Goal: Complete application form

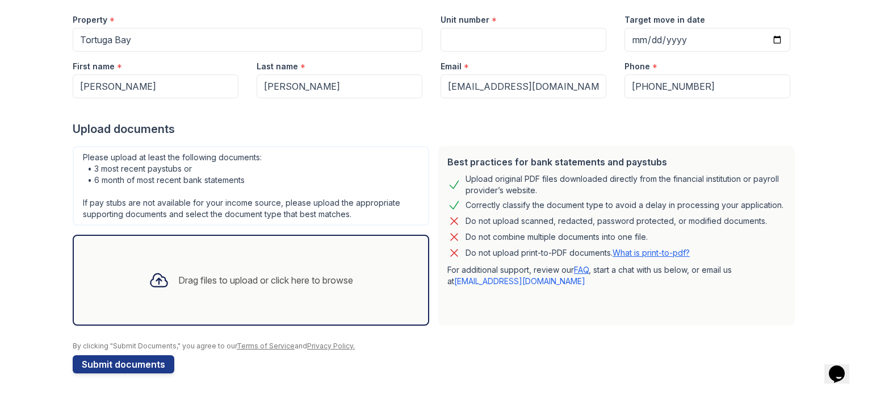
scroll to position [111, 0]
click at [255, 293] on div "Drag files to upload or click here to browse" at bounding box center [251, 280] width 223 height 39
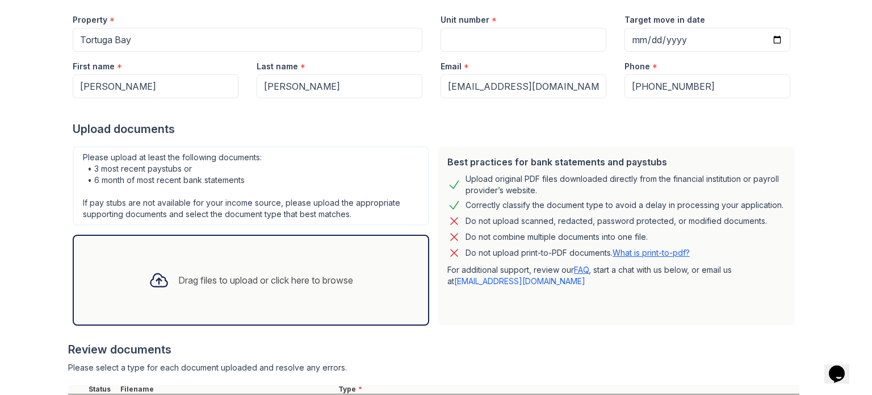
scroll to position [279, 0]
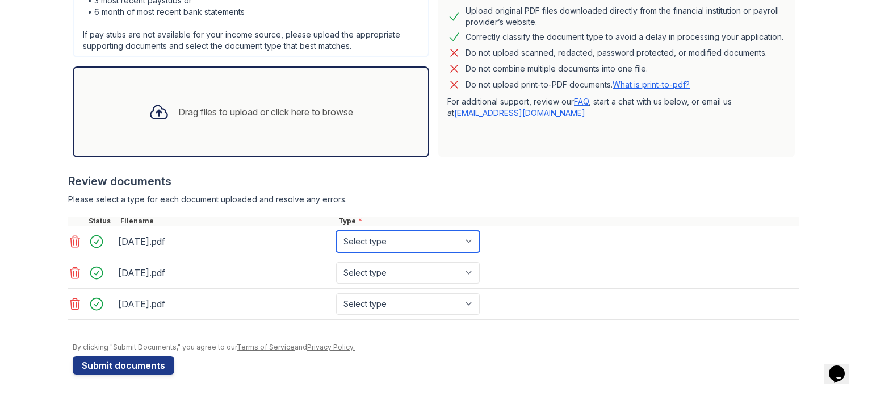
click at [394, 240] on select "Select type Paystub Bank Statement Offer Letter Tax Documents Benefit Award Let…" at bounding box center [408, 241] width 144 height 22
select select "paystub"
click at [336, 230] on select "Select type Paystub Bank Statement Offer Letter Tax Documents Benefit Award Let…" at bounding box center [408, 241] width 144 height 22
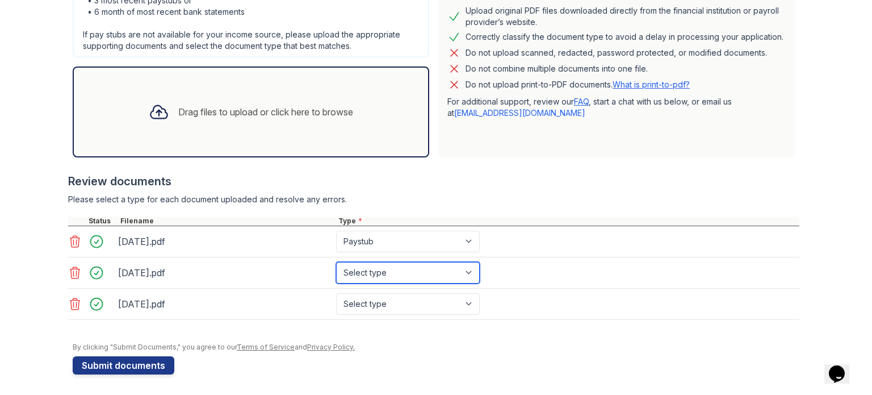
click at [387, 269] on select "Select type Paystub Bank Statement Offer Letter Tax Documents Benefit Award Let…" at bounding box center [408, 273] width 144 height 22
select select "paystub"
click at [336, 262] on select "Select type Paystub Bank Statement Offer Letter Tax Documents Benefit Award Let…" at bounding box center [408, 273] width 144 height 22
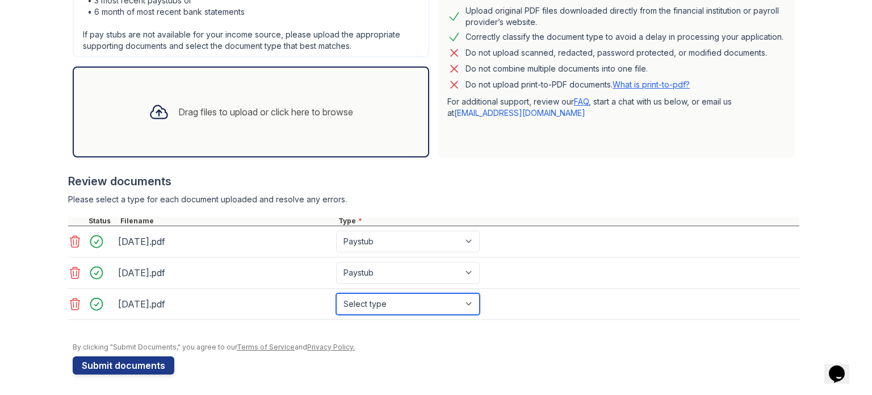
click at [377, 311] on select "Select type Paystub Bank Statement Offer Letter Tax Documents Benefit Award Let…" at bounding box center [408, 304] width 144 height 22
select select "paystub"
click at [336, 293] on select "Select type Paystub Bank Statement Offer Letter Tax Documents Benefit Award Let…" at bounding box center [408, 304] width 144 height 22
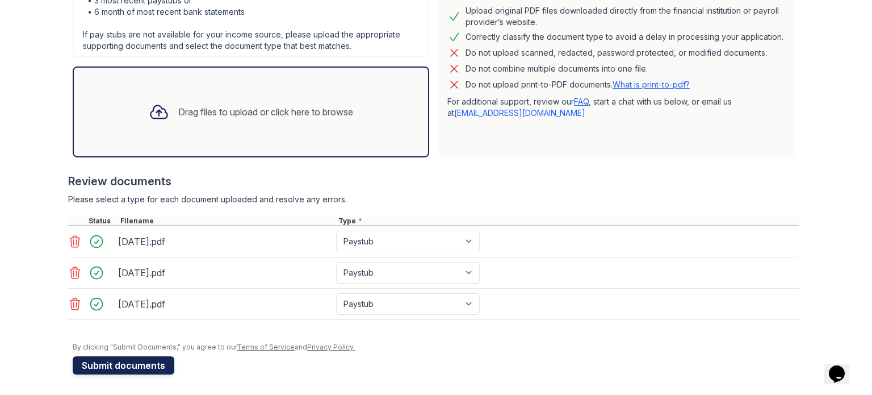
click at [138, 356] on button "Submit documents" at bounding box center [124, 365] width 102 height 18
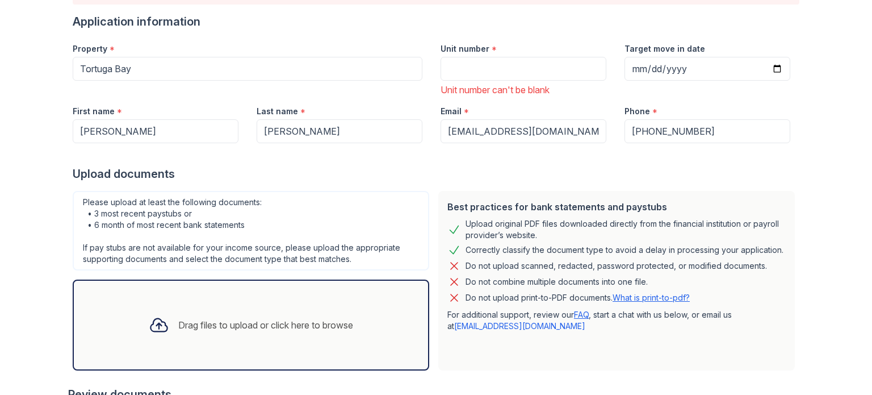
scroll to position [117, 0]
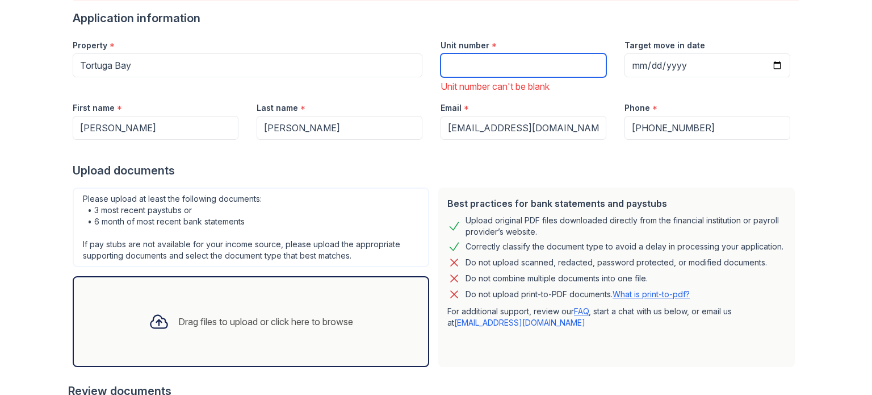
click at [471, 69] on input "Unit number" at bounding box center [524, 65] width 166 height 24
type input "201"
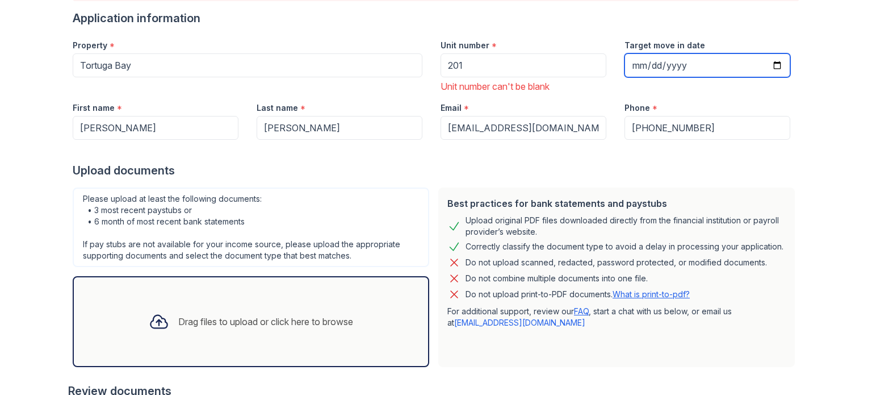
click at [774, 58] on input "Target move in date" at bounding box center [707, 65] width 166 height 24
click at [413, 158] on div at bounding box center [436, 151] width 727 height 23
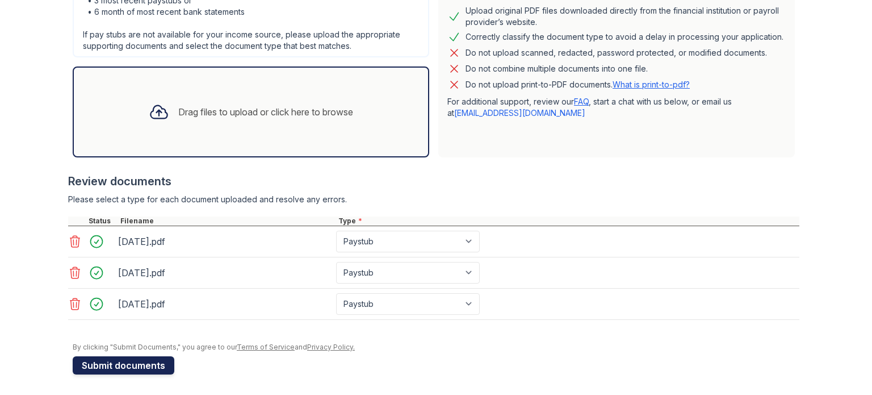
click at [125, 359] on button "Submit documents" at bounding box center [124, 365] width 102 height 18
